Goal: Transaction & Acquisition: Purchase product/service

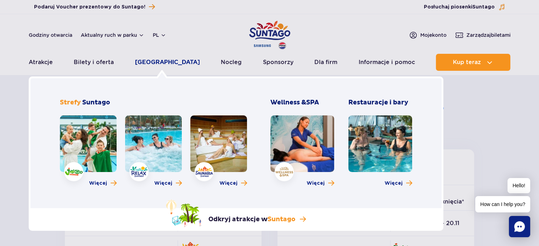
click at [150, 62] on link "[GEOGRAPHIC_DATA]" at bounding box center [167, 62] width 65 height 17
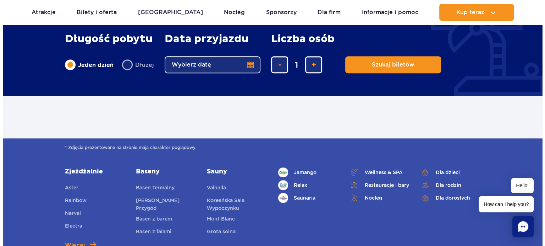
scroll to position [284, 0]
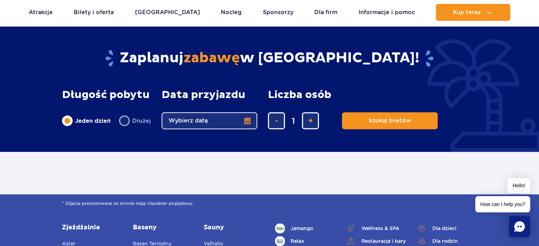
click at [126, 121] on label "Dłużej" at bounding box center [135, 120] width 32 height 15
click at [126, 127] on input "Dłużej" at bounding box center [123, 127] width 8 height 1
radio input "false"
radio input "true"
click at [69, 122] on label "Jeden dzień" at bounding box center [86, 120] width 49 height 15
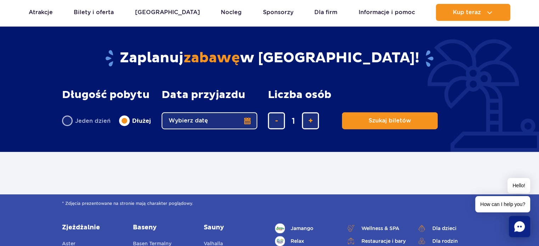
click at [69, 127] on input "Jeden dzień" at bounding box center [66, 127] width 8 height 1
radio input "true"
click at [245, 124] on button "Wybierz datę" at bounding box center [210, 120] width 96 height 17
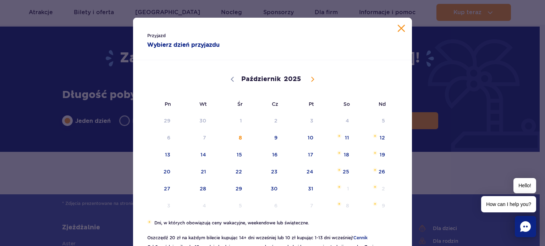
click at [310, 77] on icon at bounding box center [312, 79] width 5 height 5
select select "10"
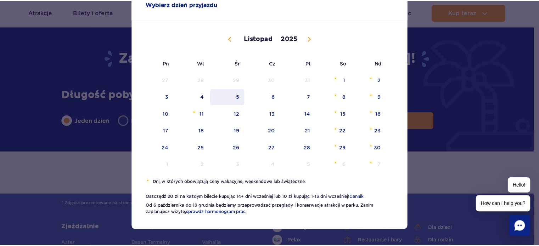
scroll to position [43, 0]
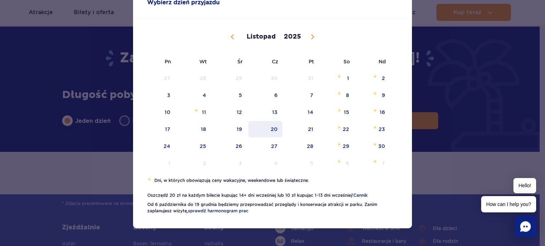
click at [270, 133] on span "20" at bounding box center [265, 129] width 36 height 16
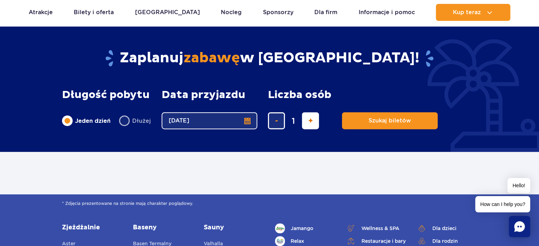
click at [308, 121] on span "dodaj bilet" at bounding box center [310, 121] width 5 height 0
type input "2"
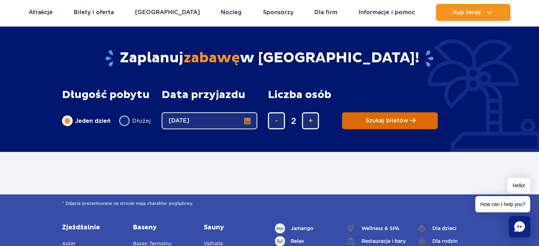
click at [393, 124] on button "Szukaj biletów" at bounding box center [390, 120] width 96 height 17
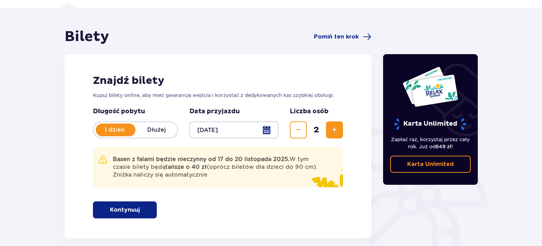
scroll to position [44, 0]
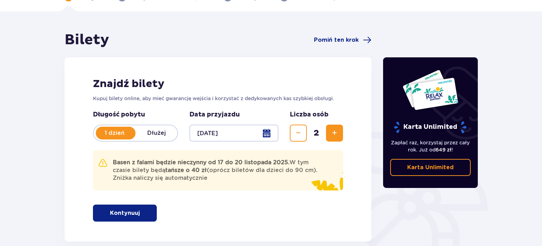
click at [136, 211] on button "Kontynuuj" at bounding box center [125, 213] width 64 height 17
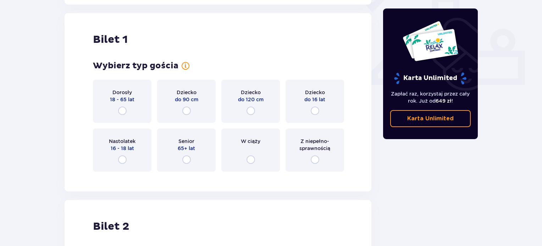
scroll to position [286, 0]
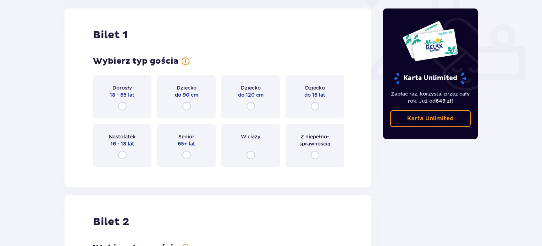
click at [124, 106] on input "radio" at bounding box center [122, 106] width 9 height 9
radio input "true"
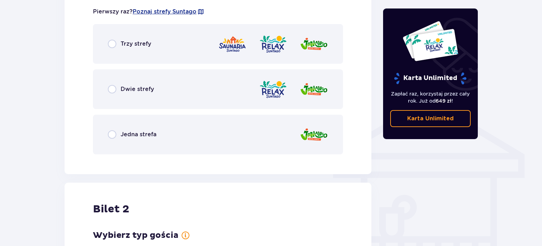
scroll to position [494, 0]
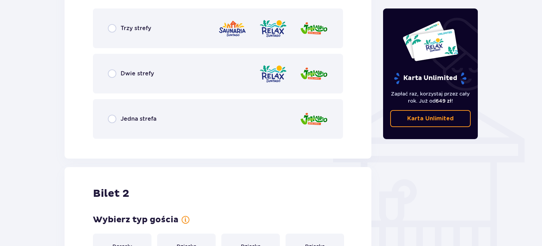
click at [112, 119] on input "radio" at bounding box center [112, 119] width 9 height 9
radio input "true"
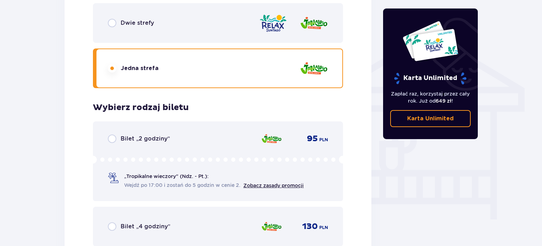
scroll to position [532, 0]
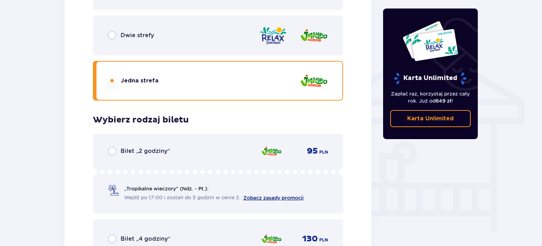
click at [281, 200] on link "Zobacz zasady promocji" at bounding box center [273, 198] width 60 height 6
click at [108, 37] on input "radio" at bounding box center [112, 35] width 9 height 9
radio input "true"
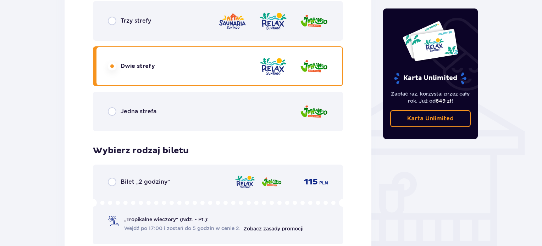
scroll to position [497, 0]
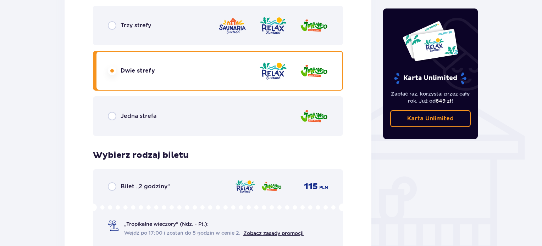
click at [110, 23] on input "radio" at bounding box center [112, 25] width 9 height 9
radio input "true"
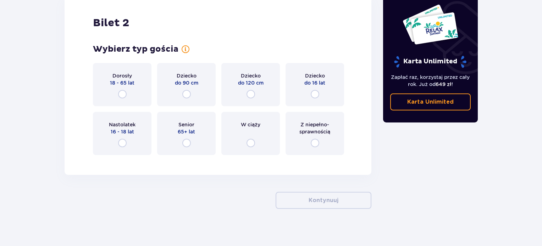
scroll to position [874, 0]
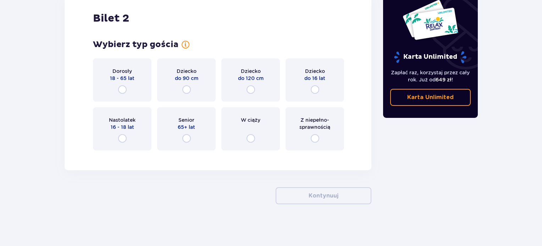
click at [121, 89] on input "radio" at bounding box center [122, 89] width 9 height 9
radio input "true"
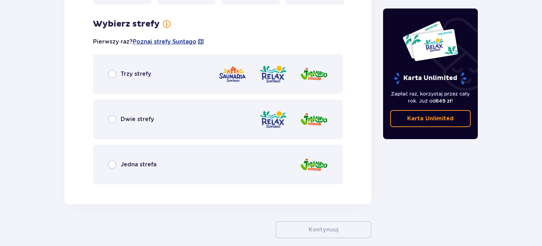
scroll to position [1030, 0]
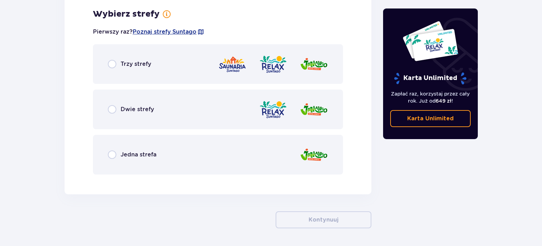
click at [113, 60] on input "radio" at bounding box center [112, 64] width 9 height 9
radio input "true"
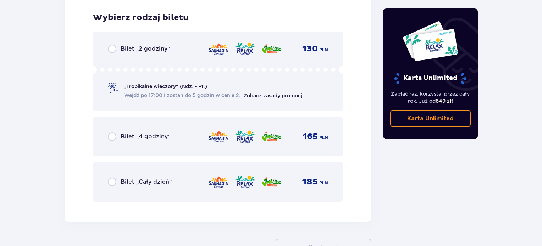
scroll to position [1210, 0]
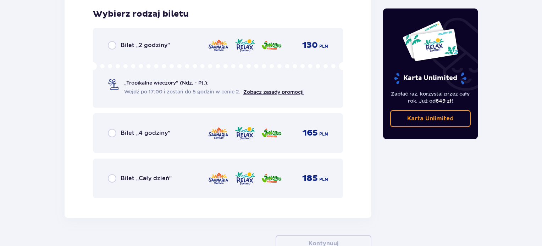
click at [114, 45] on input "radio" at bounding box center [112, 45] width 9 height 9
radio input "true"
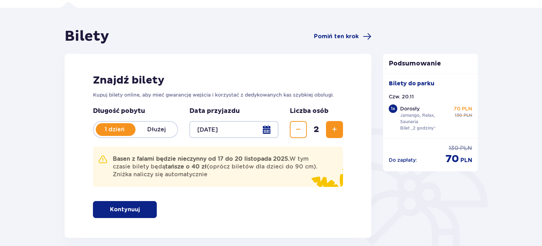
scroll to position [0, 0]
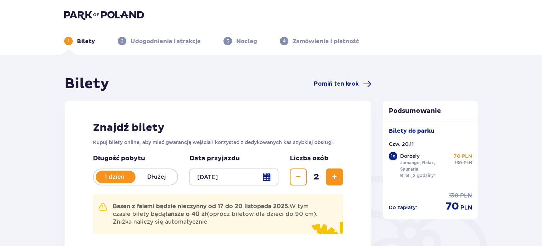
click at [81, 14] on img at bounding box center [104, 15] width 80 height 10
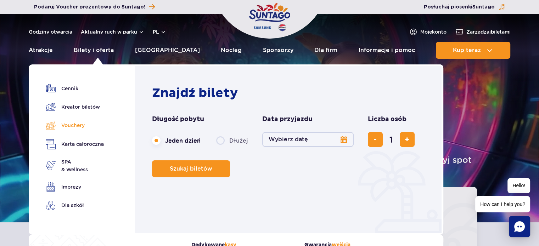
click at [72, 126] on link "Vouchery" at bounding box center [75, 126] width 58 height 10
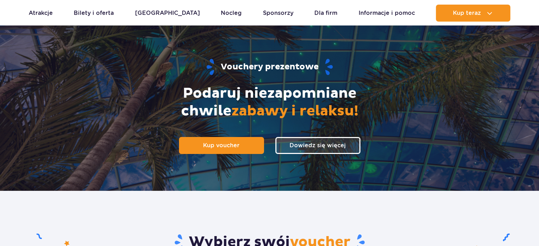
scroll to position [106, 0]
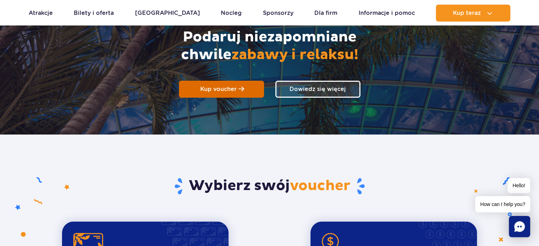
click at [230, 89] on span "Kup voucher" at bounding box center [218, 89] width 37 height 7
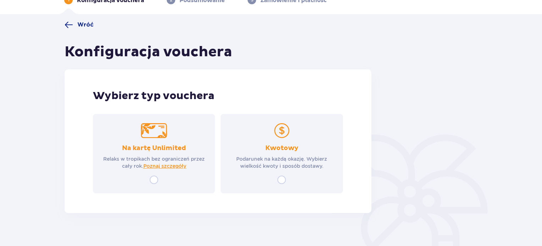
scroll to position [51, 0]
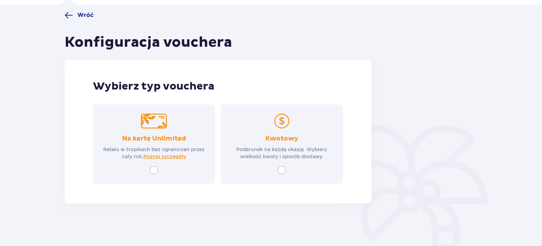
click at [288, 136] on p "Kwotowy" at bounding box center [281, 139] width 33 height 9
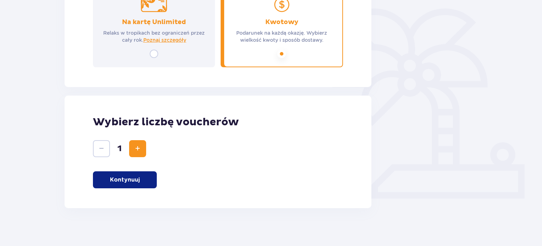
scroll to position [172, 0]
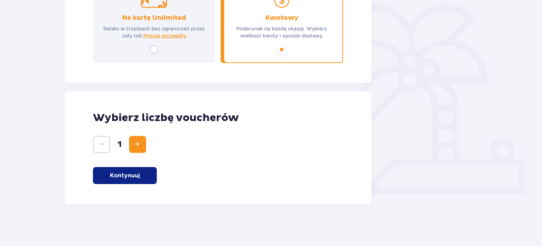
click at [138, 139] on button "Zwiększ" at bounding box center [137, 144] width 17 height 17
click at [100, 142] on span "Zmniejsz" at bounding box center [101, 144] width 9 height 9
click at [113, 182] on button "Kontynuuj" at bounding box center [125, 175] width 64 height 17
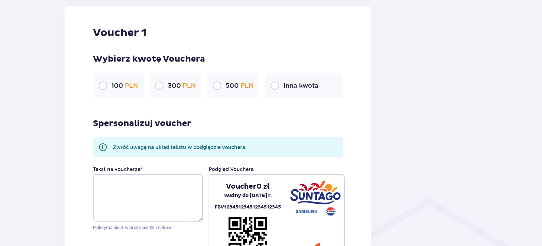
scroll to position [376, 0]
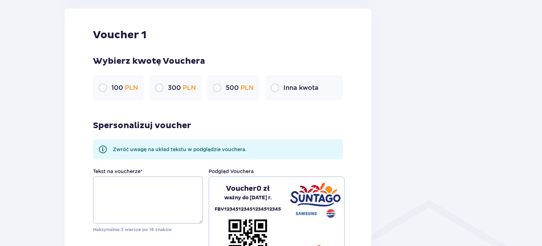
click at [280, 93] on div "Inna kwota" at bounding box center [304, 88] width 78 height 26
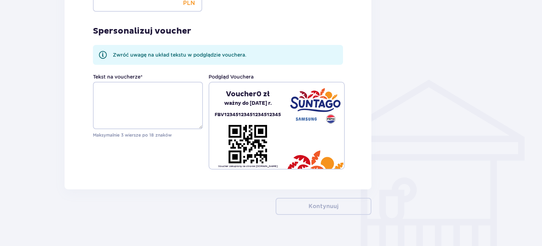
scroll to position [507, 0]
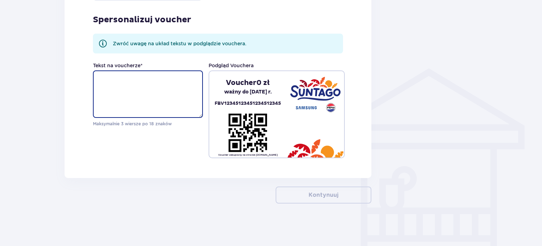
click at [138, 95] on textarea "Tekst na voucherze *" at bounding box center [148, 95] width 110 height 48
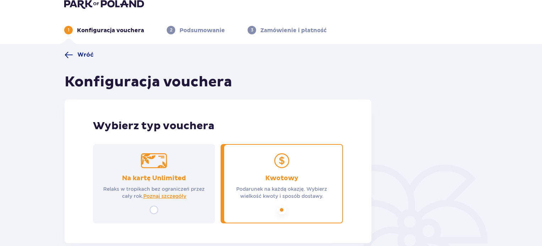
scroll to position [0, 0]
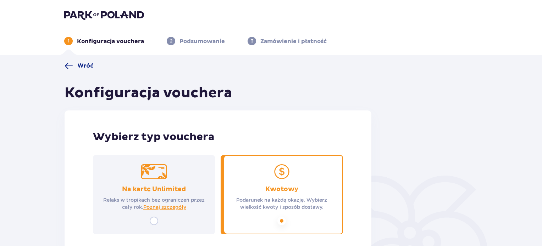
type textarea "te amuś mi motylku :*"
click at [84, 12] on img at bounding box center [104, 15] width 80 height 10
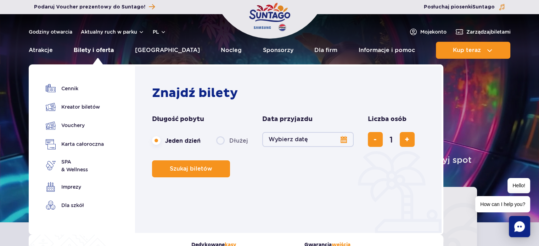
click at [110, 52] on link "Bilety i oferta" at bounding box center [94, 50] width 40 height 17
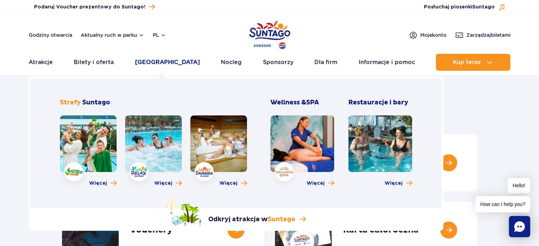
click at [157, 64] on link "[GEOGRAPHIC_DATA]" at bounding box center [167, 62] width 65 height 17
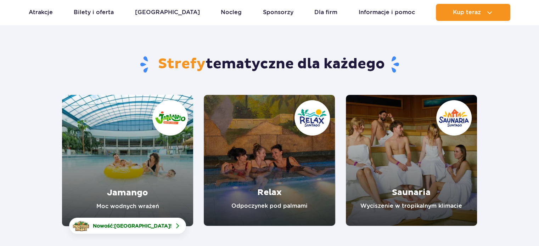
scroll to position [106, 0]
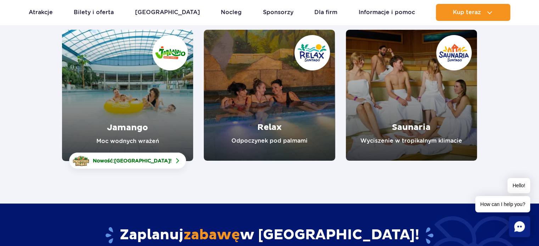
click at [111, 89] on link "Jamango" at bounding box center [127, 96] width 131 height 132
click at [295, 91] on link "Relax" at bounding box center [269, 95] width 131 height 131
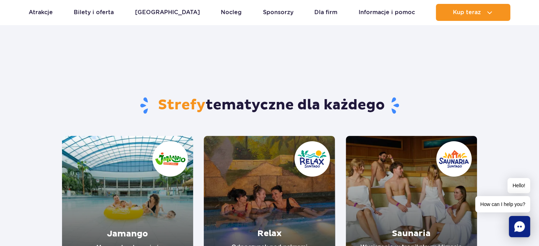
scroll to position [177, 0]
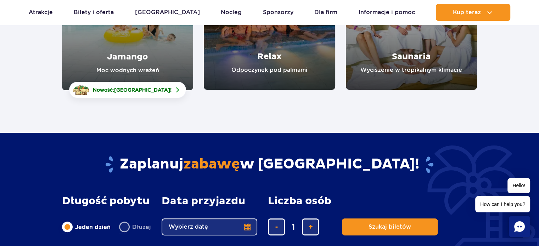
click at [420, 53] on link "Saunaria" at bounding box center [411, 24] width 131 height 131
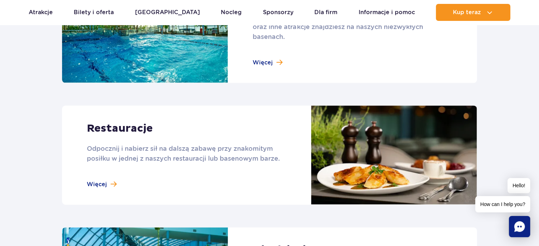
scroll to position [603, 0]
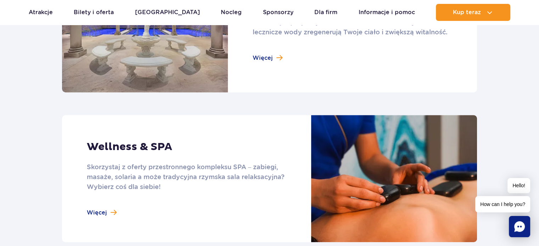
scroll to position [567, 0]
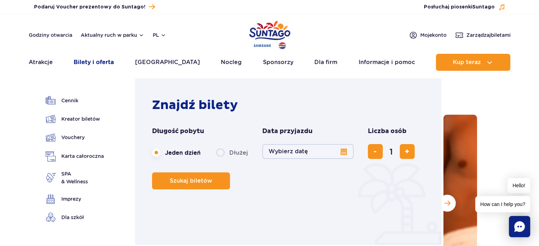
click at [94, 63] on link "Bilety i oferta" at bounding box center [94, 62] width 40 height 17
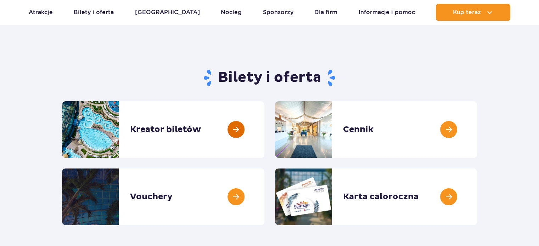
scroll to position [106, 0]
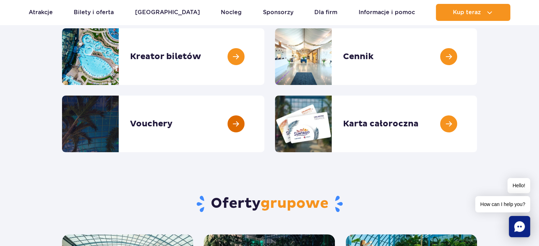
click at [264, 121] on link at bounding box center [264, 124] width 0 height 57
click at [264, 57] on link at bounding box center [264, 56] width 0 height 57
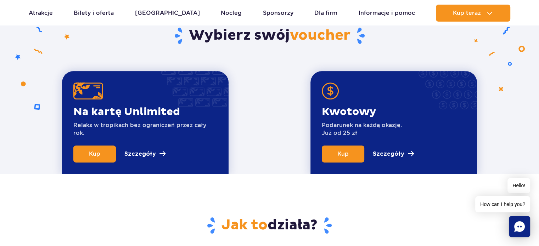
scroll to position [284, 0]
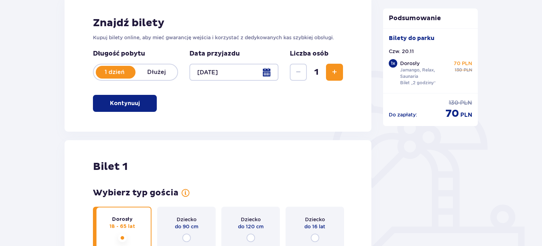
scroll to position [106, 0]
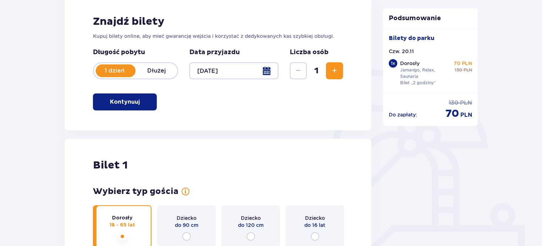
click at [331, 72] on span "Zwiększ" at bounding box center [334, 71] width 9 height 9
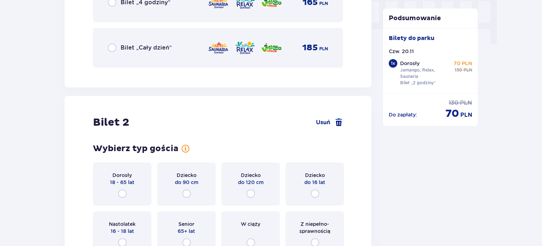
scroll to position [808, 0]
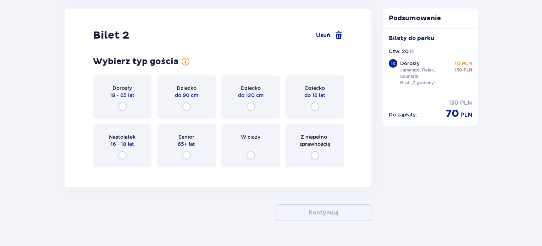
click at [122, 103] on input "radio" at bounding box center [122, 106] width 9 height 9
radio input "true"
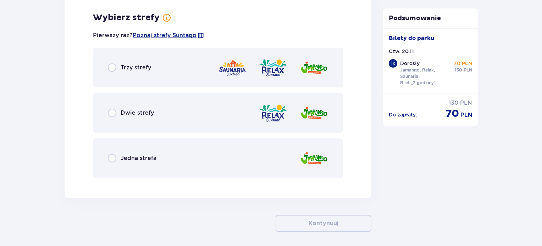
scroll to position [981, 0]
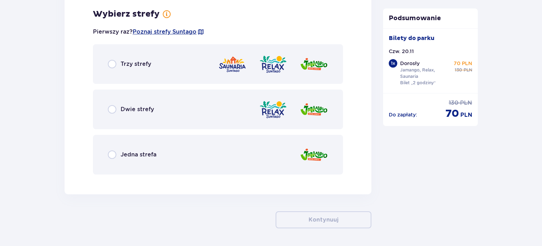
click at [116, 64] on div "Trzy strefy" at bounding box center [129, 64] width 43 height 9
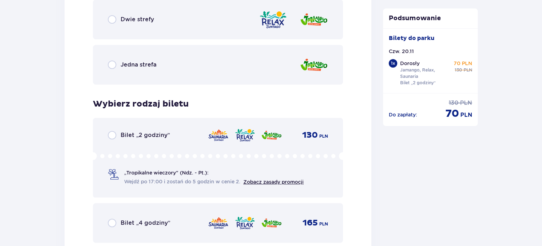
scroll to position [1161, 0]
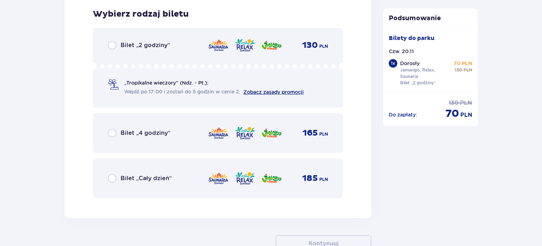
click at [256, 90] on link "Zobacz zasady promocji" at bounding box center [273, 92] width 60 height 6
click at [112, 134] on input "radio" at bounding box center [112, 133] width 9 height 9
radio input "true"
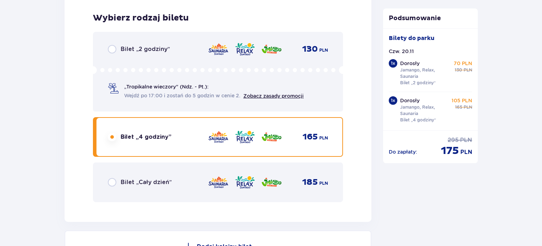
scroll to position [1139, 0]
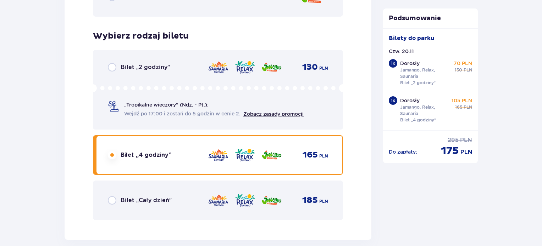
click at [110, 66] on input "radio" at bounding box center [112, 67] width 9 height 9
radio input "true"
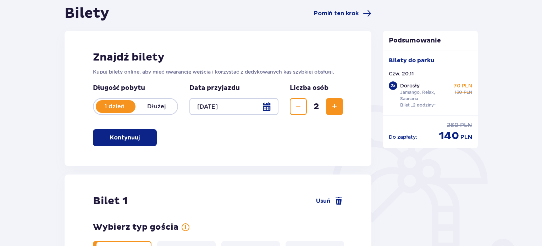
scroll to position [71, 0]
click at [290, 106] on button "Zmniejsz" at bounding box center [298, 106] width 17 height 17
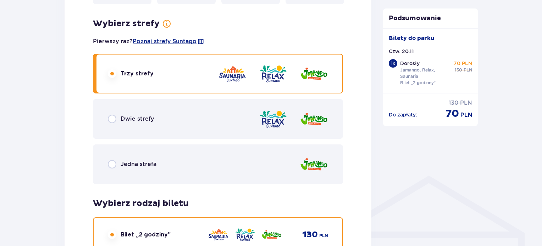
scroll to position [425, 0]
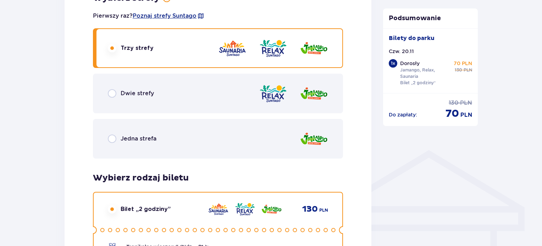
click at [117, 94] on div "Dwie strefy" at bounding box center [131, 93] width 46 height 9
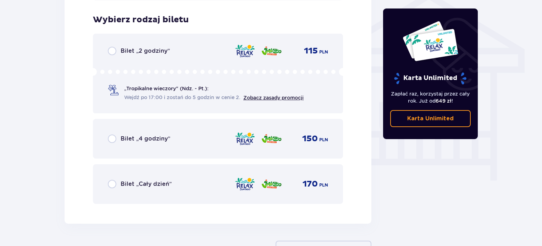
scroll to position [590, 0]
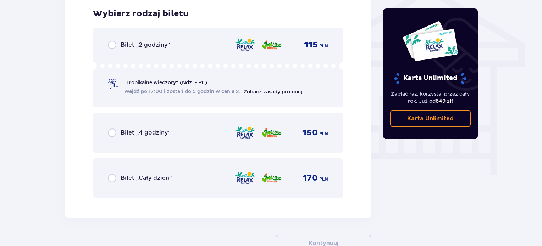
click at [113, 175] on input "radio" at bounding box center [112, 178] width 9 height 9
radio input "true"
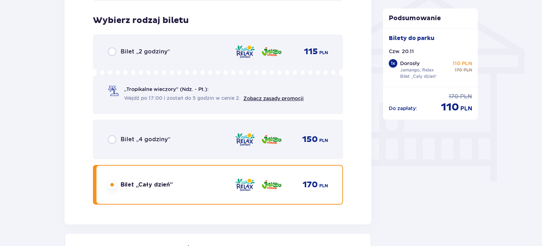
scroll to position [568, 0]
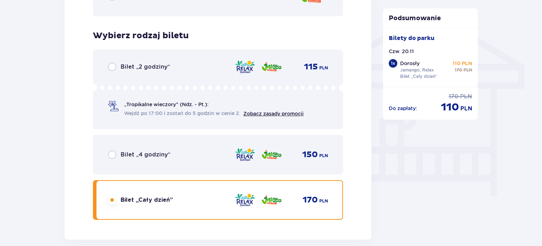
click at [110, 65] on input "radio" at bounding box center [112, 67] width 9 height 9
radio input "true"
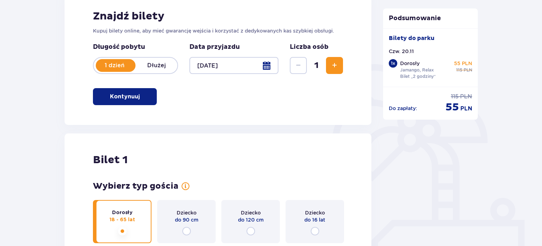
scroll to position [0, 0]
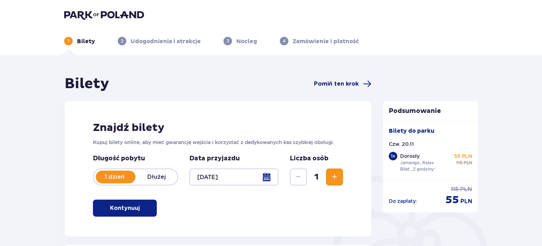
click at [347, 83] on span "Pomiń ten krok" at bounding box center [336, 84] width 45 height 8
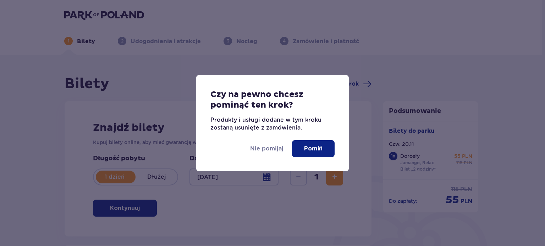
click at [310, 150] on p "Pomiń" at bounding box center [313, 149] width 18 height 8
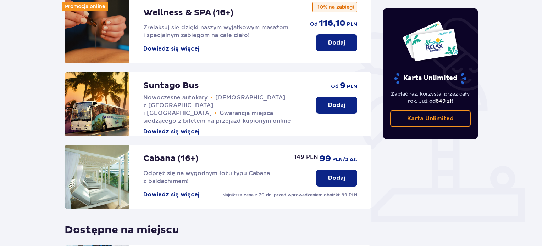
scroll to position [177, 0]
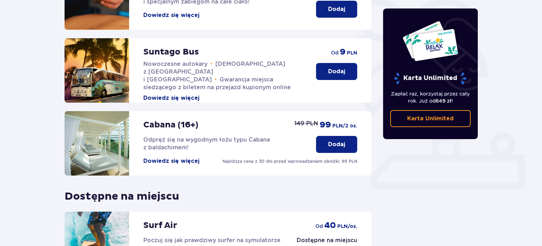
click at [336, 68] on p "Dodaj" at bounding box center [336, 72] width 17 height 8
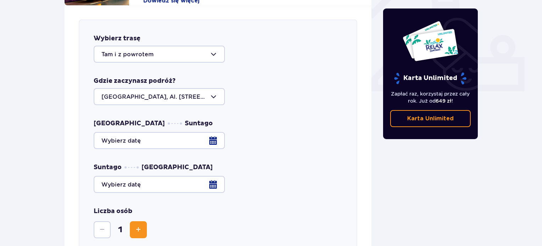
scroll to position [279, 0]
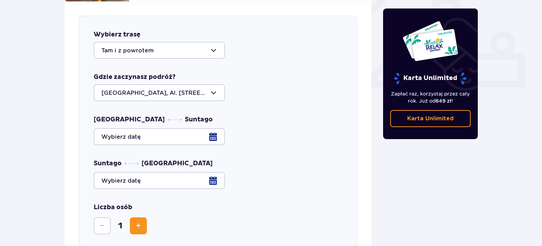
click at [188, 85] on div at bounding box center [159, 92] width 131 height 17
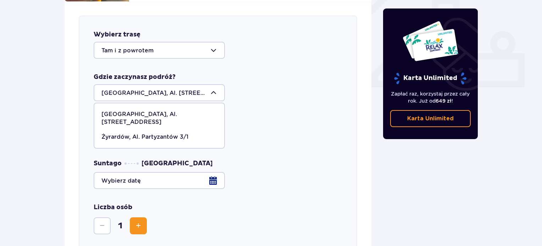
click at [173, 133] on p "Żyrardów, Al. Partyzantów 3/1" at bounding box center [144, 137] width 87 height 8
type input "Żyrardów, Al. Partyzantów 3/1"
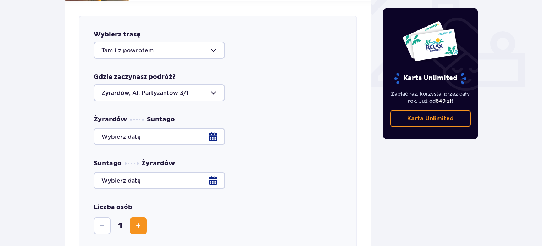
click at [174, 128] on div at bounding box center [218, 136] width 249 height 17
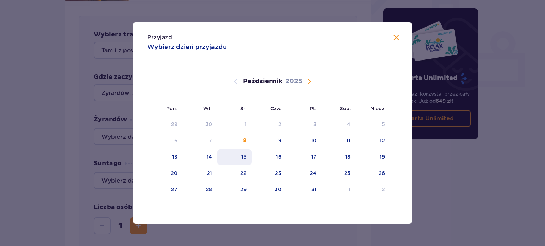
click at [243, 157] on div "15" at bounding box center [243, 157] width 5 height 7
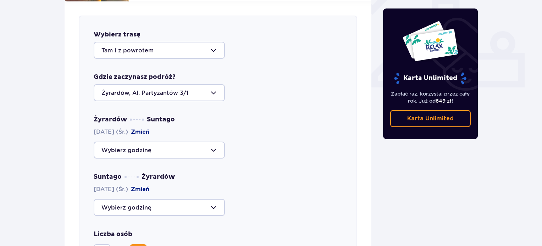
click at [145, 142] on div at bounding box center [159, 150] width 131 height 17
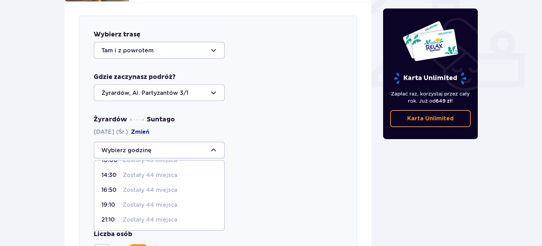
scroll to position [41, 0]
click at [113, 186] on p "16:50" at bounding box center [110, 190] width 18 height 8
type input "16:50"
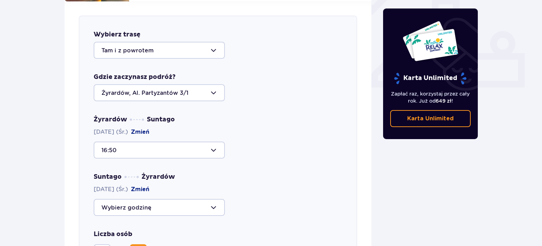
click at [151, 147] on div at bounding box center [159, 150] width 131 height 17
click at [269, 133] on div "Żyrardów Suntago 15.10.2025 (Śr.) Zmień 16:50" at bounding box center [218, 137] width 249 height 43
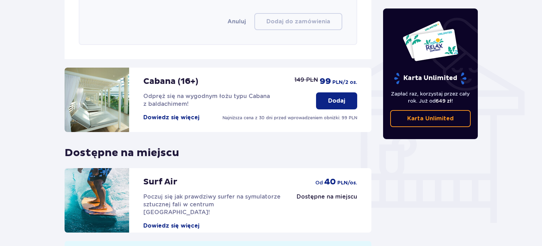
scroll to position [562, 0]
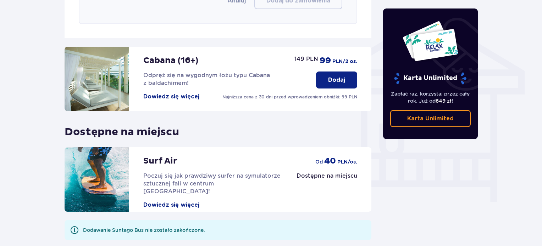
click at [113, 67] on img at bounding box center [97, 79] width 65 height 65
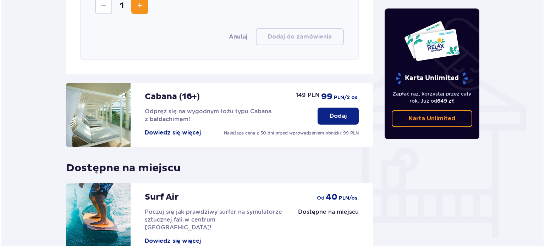
scroll to position [617, 0]
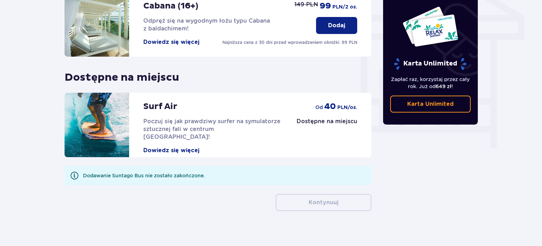
click at [177, 38] on button "Dowiedz się więcej" at bounding box center [171, 42] width 56 height 8
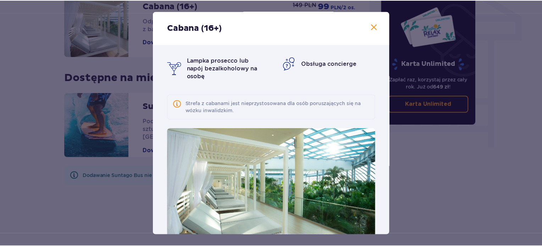
scroll to position [14, 0]
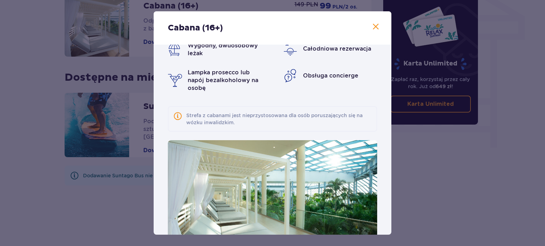
click at [373, 29] on span at bounding box center [375, 27] width 9 height 9
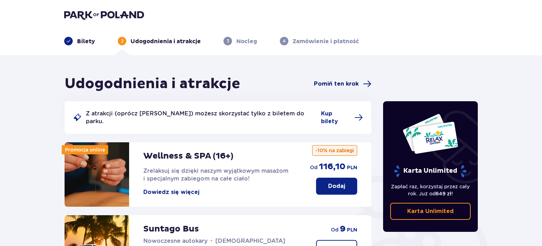
click at [329, 80] on span "Pomiń ten krok" at bounding box center [336, 84] width 45 height 8
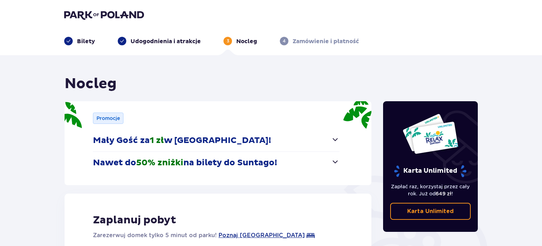
click at [68, 11] on img at bounding box center [104, 15] width 80 height 10
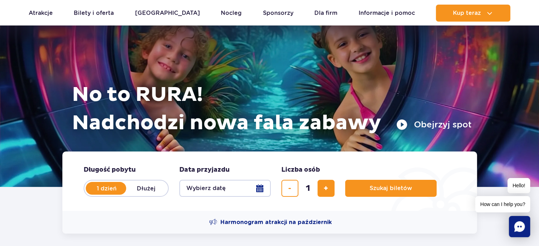
scroll to position [35, 0]
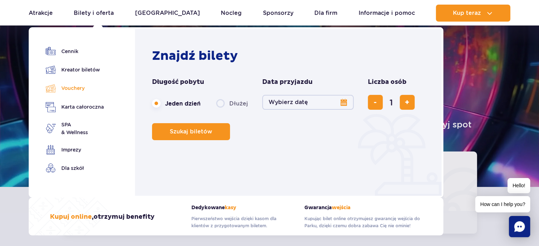
click at [69, 88] on link "Vouchery" at bounding box center [75, 88] width 58 height 10
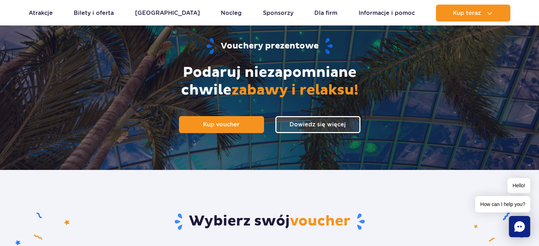
scroll to position [71, 0]
click at [221, 119] on link "Kup voucher" at bounding box center [221, 124] width 85 height 17
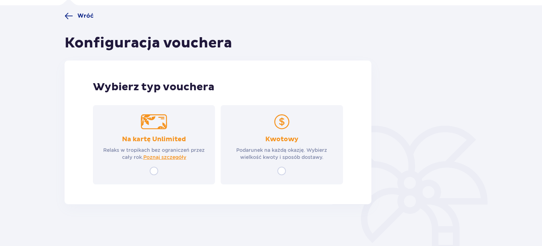
scroll to position [51, 0]
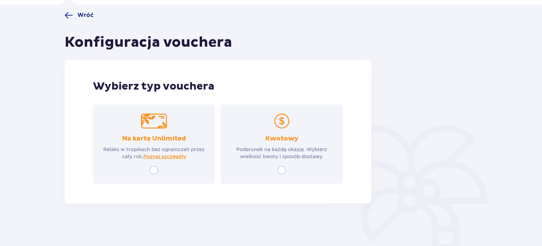
click at [156, 172] on input "radio" at bounding box center [154, 170] width 9 height 9
radio input "true"
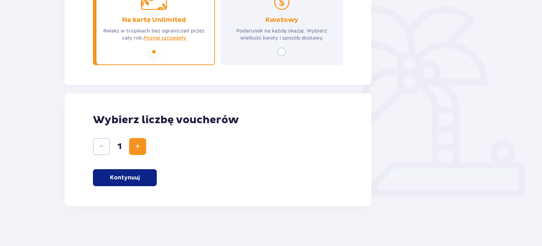
scroll to position [172, 0]
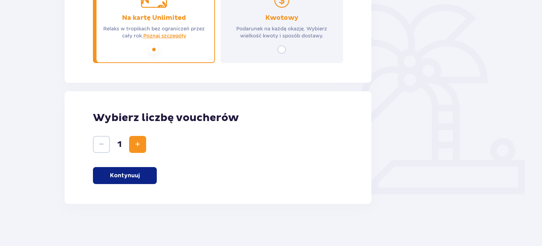
click at [138, 173] on p "Kontynuuj" at bounding box center [125, 176] width 30 height 8
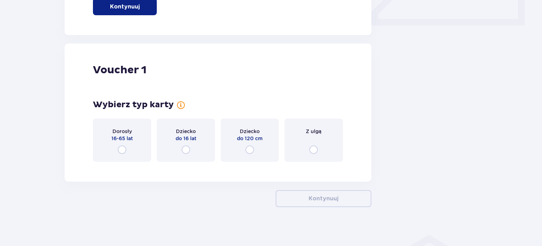
scroll to position [344, 0]
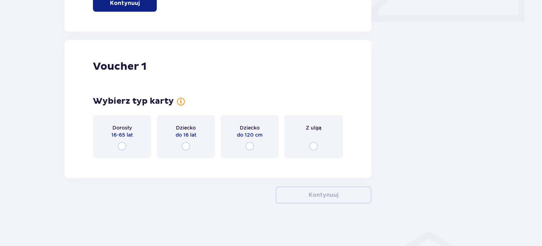
click at [123, 147] on input "radio" at bounding box center [122, 146] width 9 height 9
radio input "true"
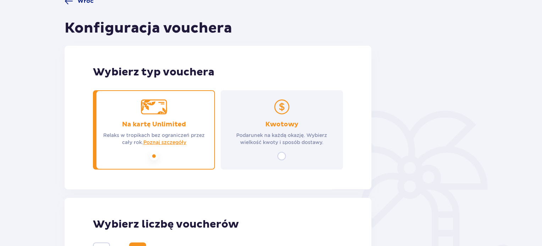
scroll to position [51, 0]
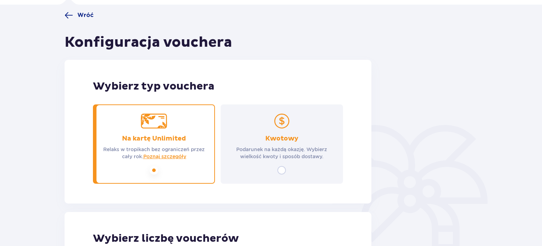
click at [285, 171] on input "radio" at bounding box center [281, 170] width 9 height 9
radio input "true"
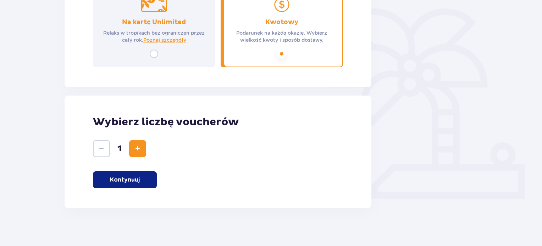
scroll to position [172, 0]
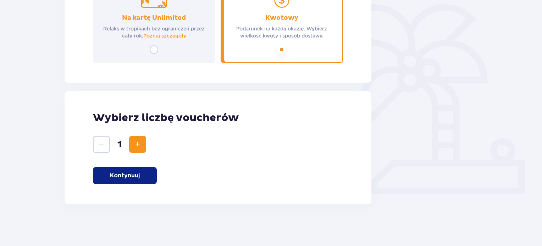
click at [136, 175] on p "Kontynuuj" at bounding box center [125, 176] width 30 height 8
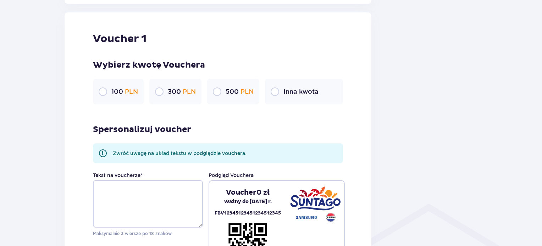
scroll to position [376, 0]
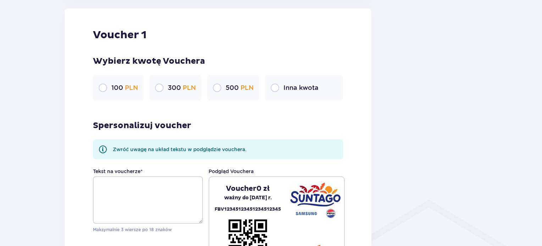
click at [285, 88] on p "Inna kwota" at bounding box center [300, 88] width 35 height 9
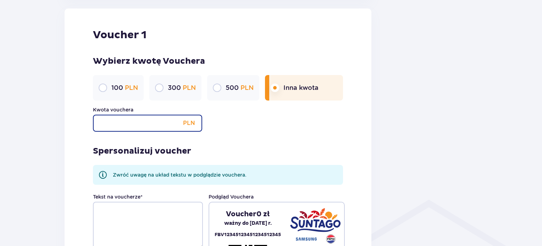
click at [142, 125] on input "Kwota vouchera" at bounding box center [147, 123] width 109 height 17
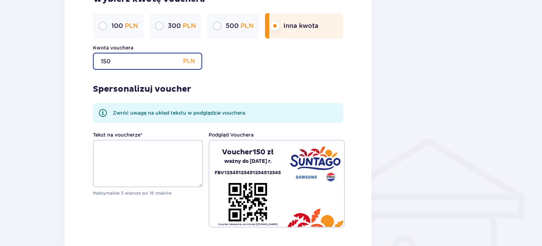
scroll to position [482, 0]
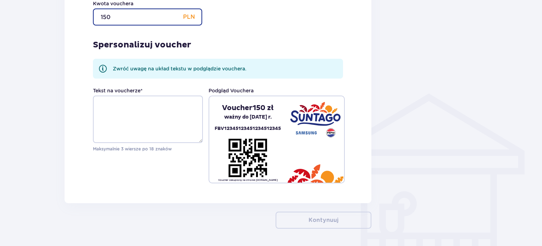
type input "150"
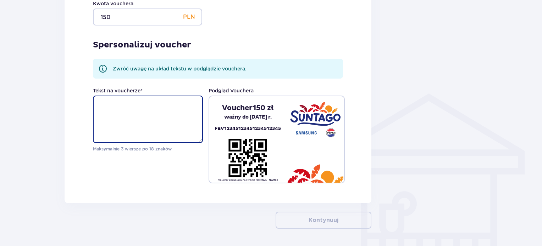
click at [123, 126] on textarea "Tekst na voucherze *" at bounding box center [148, 120] width 110 height 48
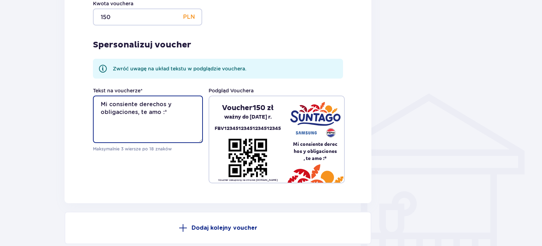
drag, startPoint x: 168, startPoint y: 113, endPoint x: 88, endPoint y: 103, distance: 80.7
click at [88, 103] on div "Voucher 1 Wybierz kwotę Vouchera 100 PLN 300 PLN 500 PLN Inna kwota Kwota vouch…" at bounding box center [218, 52] width 307 height 301
type textarea "Mi consiente derechos y obligaciones, te amo :*"
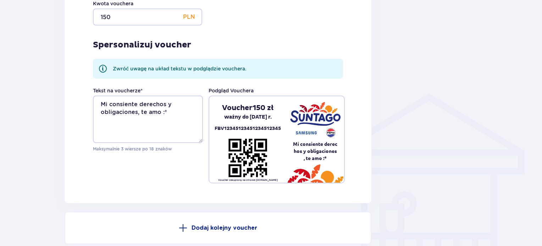
click at [147, 177] on div "Tekst na voucherze * Mi consiente derechos y obligaciones, te amo :* Maksymalni…" at bounding box center [218, 135] width 250 height 96
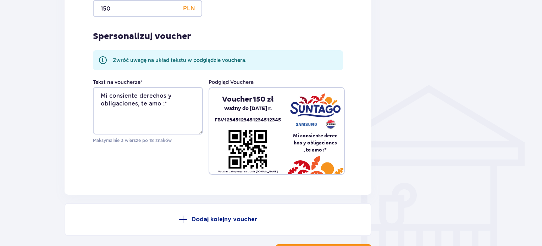
scroll to position [513, 0]
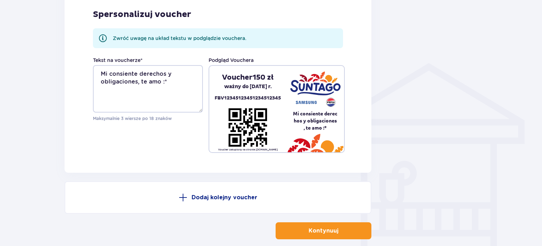
click at [324, 235] on button "Kontynuuj" at bounding box center [323, 231] width 96 height 17
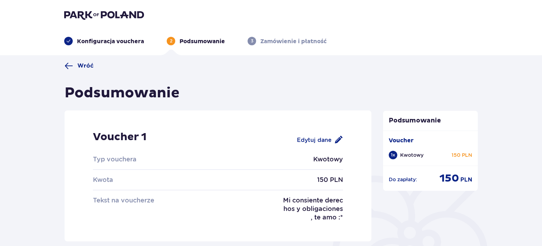
click at [320, 141] on div "Edytuj dane" at bounding box center [320, 140] width 46 height 9
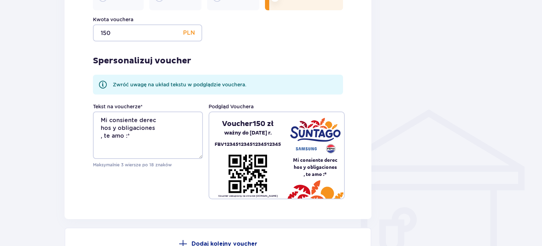
scroll to position [482, 0]
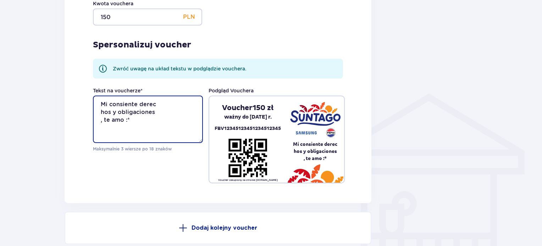
click at [104, 123] on textarea "Mi consiente derec hos y obligaciones , te amo :*" at bounding box center [148, 120] width 110 height 48
click at [138, 105] on textarea "Mi consiente derec hos y obligaciones te amo :*" at bounding box center [148, 120] width 110 height 48
click at [100, 120] on textarea "Mi consiente derec hos y obligaciones te amo :*" at bounding box center [148, 120] width 110 height 48
click at [133, 112] on textarea "Mi consiente derechos y obligaciones te amo :*" at bounding box center [148, 120] width 110 height 48
click at [101, 105] on textarea "Mi consiente derechos y obligaciones te amo :*" at bounding box center [148, 120] width 110 height 48
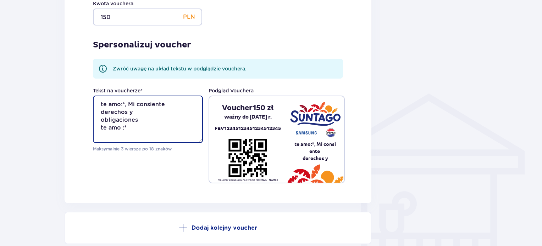
drag, startPoint x: 132, startPoint y: 126, endPoint x: 92, endPoint y: 127, distance: 39.7
click at [92, 127] on div "Voucher 1 Wybierz kwotę Vouchera 100 PLN 300 PLN 500 PLN Inna kwota Kwota vouch…" at bounding box center [218, 52] width 307 height 301
click at [130, 105] on textarea "te amo:*, Mi consiente derechos y obligaciones" at bounding box center [148, 120] width 110 height 48
click at [131, 105] on textarea "te amo:*, Mi consiente derechos y obligaciones" at bounding box center [148, 120] width 110 height 48
drag, startPoint x: 128, startPoint y: 105, endPoint x: 90, endPoint y: 104, distance: 37.3
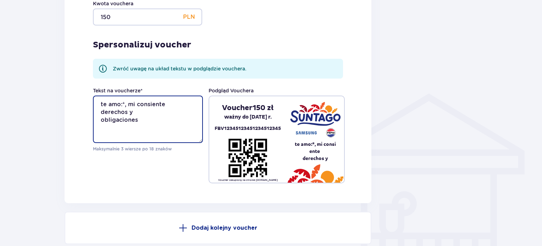
click at [90, 104] on div "Voucher 1 Wybierz kwotę Vouchera 100 PLN 300 PLN 500 PLN Inna kwota Kwota vouch…" at bounding box center [218, 52] width 307 height 301
click at [101, 113] on textarea "mi consiente derechos y obligaciones" at bounding box center [148, 120] width 110 height 48
click at [143, 110] on textarea "mi consiente derechos y obligaciones" at bounding box center [148, 120] width 110 height 48
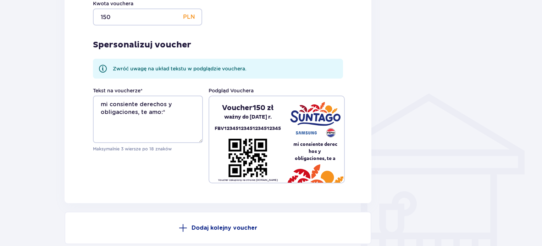
click at [173, 170] on div "Tekst na voucherze * mi consiente derechos y obligaciones, te amo:* Maksymalnie…" at bounding box center [218, 135] width 250 height 96
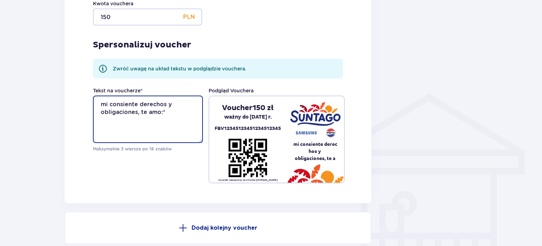
click at [140, 104] on textarea "mi consiente derechos y obligaciones, te amo:*" at bounding box center [148, 120] width 110 height 48
drag, startPoint x: 166, startPoint y: 120, endPoint x: 140, endPoint y: 119, distance: 25.9
click at [140, 119] on textarea "mi consiente derechos y obligaciones, te amo:*" at bounding box center [148, 120] width 110 height 48
click at [140, 122] on textarea "mi consiente derechos y obligaciones, :*" at bounding box center [148, 120] width 110 height 48
click at [117, 122] on textarea "mi consiente derechos y obligaciones, tmo:*" at bounding box center [148, 120] width 110 height 48
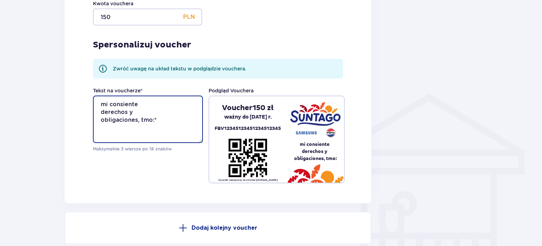
click at [116, 122] on textarea "mi consiente derechos y obligaciones, tmo:*" at bounding box center [148, 120] width 110 height 48
click at [99, 121] on textarea "mi consiente derechos y oblig aciones, tmo:*" at bounding box center [148, 120] width 110 height 48
click at [150, 115] on textarea "mi consiente derechos y oblig aciones, tmo:*" at bounding box center [148, 120] width 110 height 48
click at [128, 121] on textarea "mi consiente derechos y oblig- aciones, tmo:*" at bounding box center [148, 120] width 110 height 48
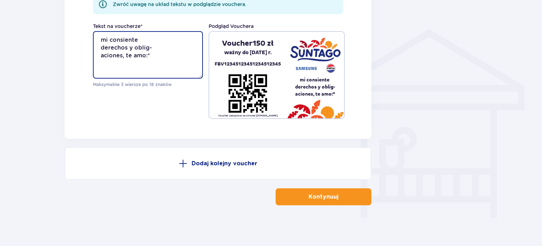
scroll to position [548, 0]
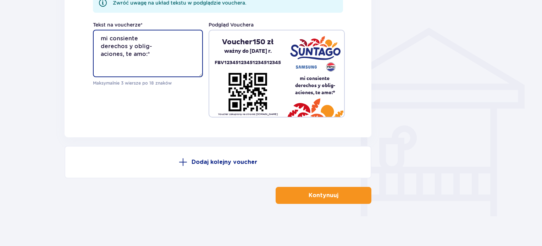
type textarea "mi consiente derechos y oblig- aciones, te amo:*"
click at [326, 195] on p "Kontynuuj" at bounding box center [323, 196] width 30 height 8
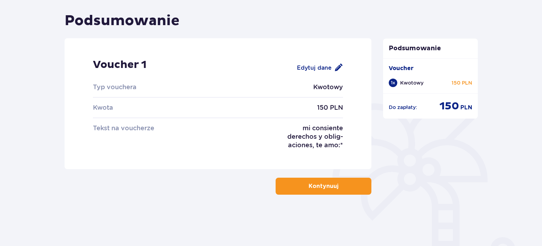
scroll to position [73, 0]
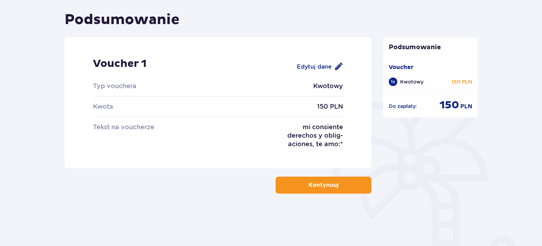
click at [329, 188] on p "Kontynuuj" at bounding box center [323, 186] width 30 height 8
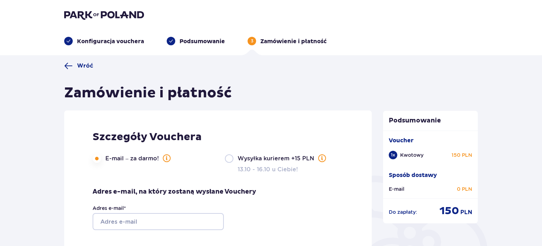
click at [228, 162] on input "Wysyłka kurierem +15 PLN" at bounding box center [229, 159] width 9 height 9
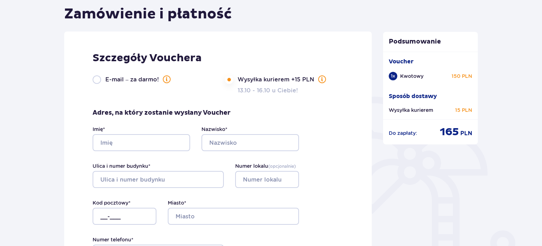
scroll to position [71, 0]
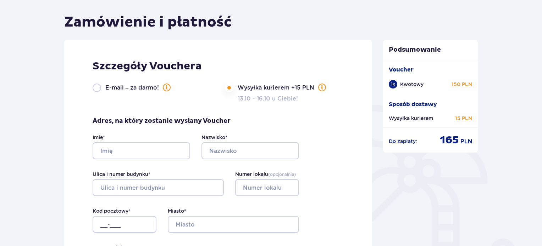
click at [98, 89] on input "E-mail – za darmo!" at bounding box center [97, 88] width 9 height 9
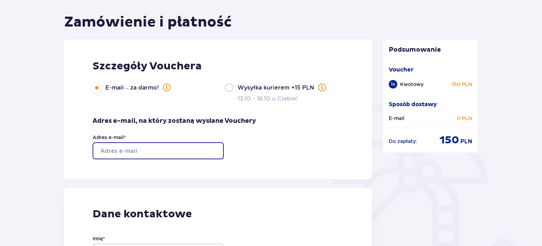
click at [116, 153] on input "Adres e-mail *" at bounding box center [158, 151] width 131 height 17
type input "[EMAIL_ADDRESS][PERSON_NAME][DOMAIN_NAME]"
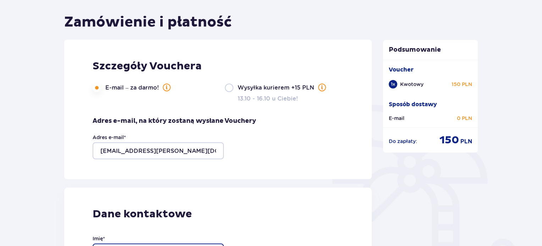
type input "Karol"
type input "Zaborski"
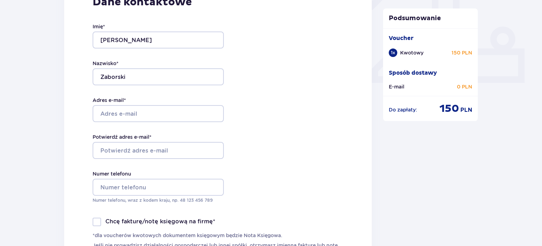
scroll to position [284, 0]
click at [150, 107] on input "Adres e-mail *" at bounding box center [158, 113] width 131 height 17
type input "[EMAIL_ADDRESS][PERSON_NAME][DOMAIN_NAME]"
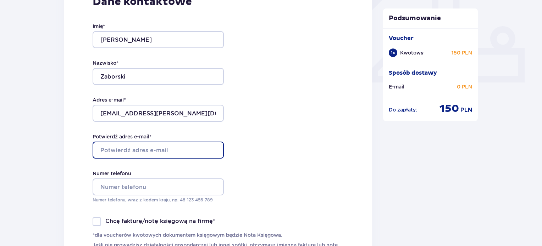
type input "[EMAIL_ADDRESS][PERSON_NAME][DOMAIN_NAME]"
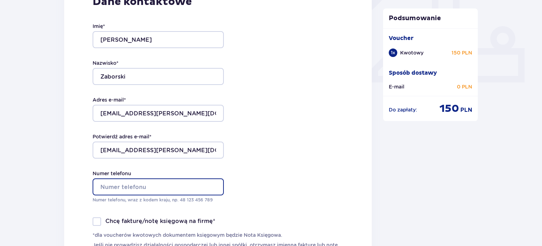
type input "730200901"
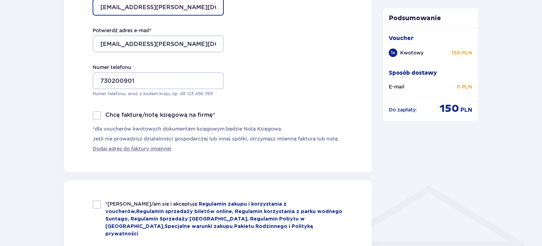
scroll to position [425, 0]
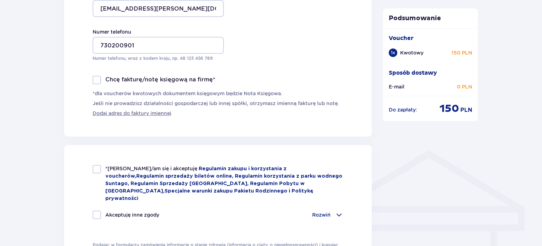
click at [94, 168] on div at bounding box center [97, 169] width 9 height 9
checkbox input "true"
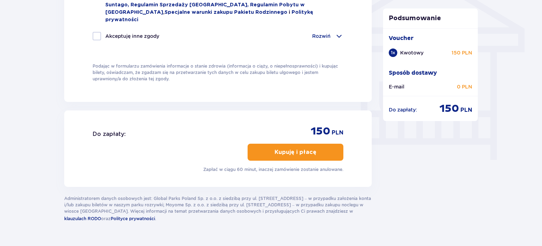
scroll to position [614, 0]
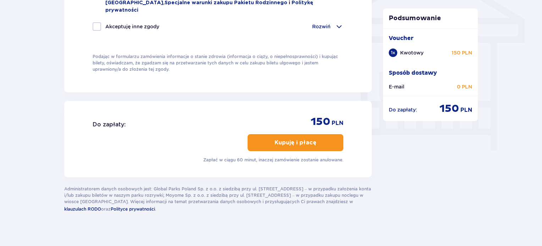
click at [292, 139] on p "Kupuję i płacę" at bounding box center [295, 143] width 42 height 8
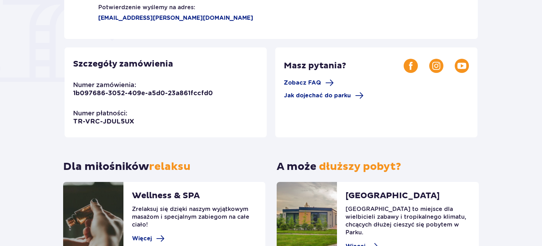
scroll to position [71, 0]
